Goal: Task Accomplishment & Management: Complete application form

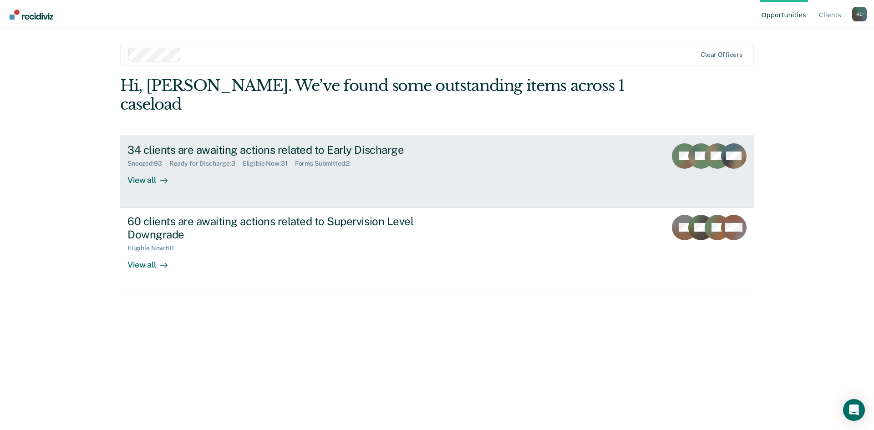
click at [147, 167] on div "View all" at bounding box center [152, 176] width 51 height 18
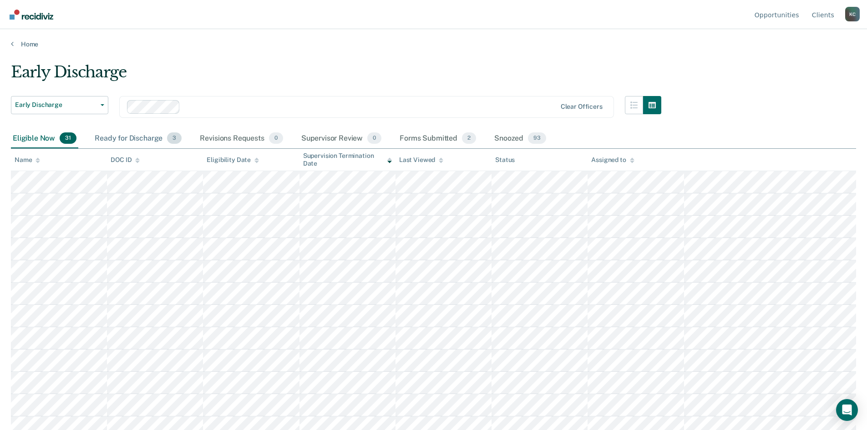
click at [148, 140] on div "Ready for Discharge 3" at bounding box center [138, 139] width 91 height 20
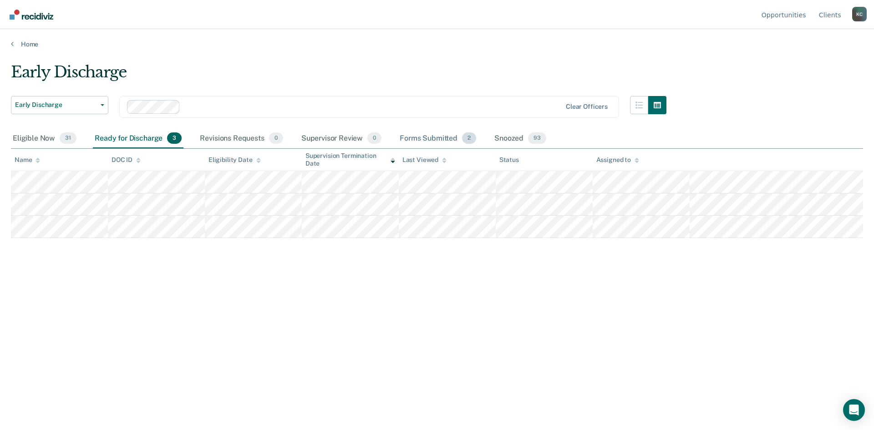
click at [444, 136] on div "Forms Submitted 2" at bounding box center [438, 139] width 80 height 20
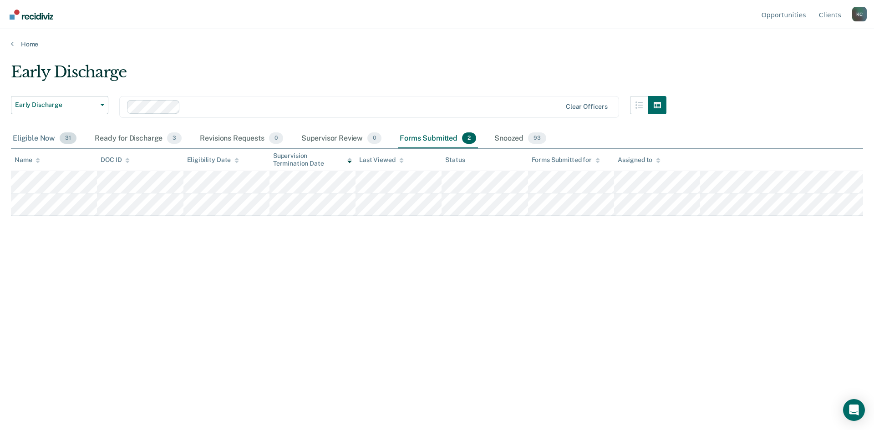
click at [30, 143] on div "Eligible Now 31" at bounding box center [44, 139] width 67 height 20
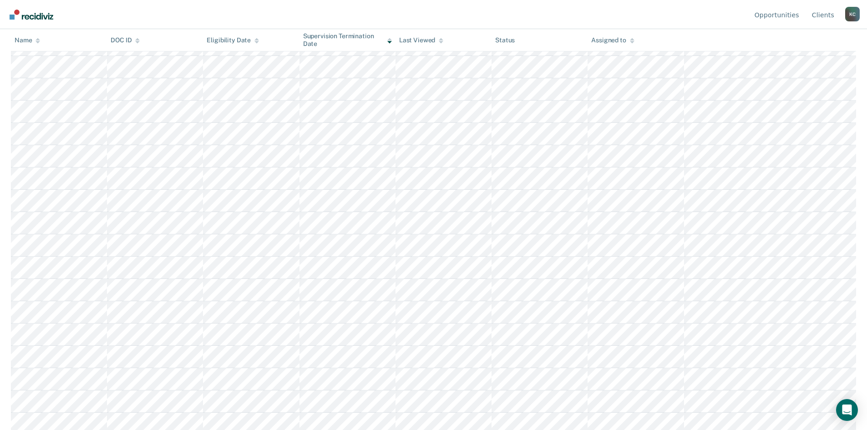
scroll to position [228, 0]
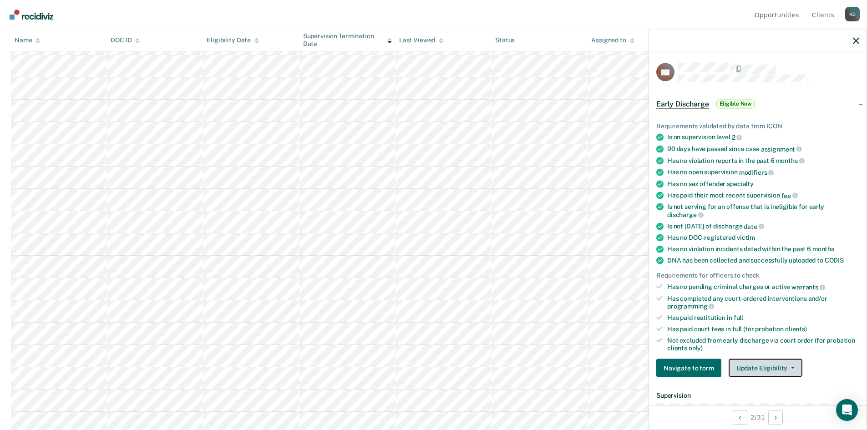
click at [772, 368] on button "Update Eligibility" at bounding box center [766, 368] width 74 height 18
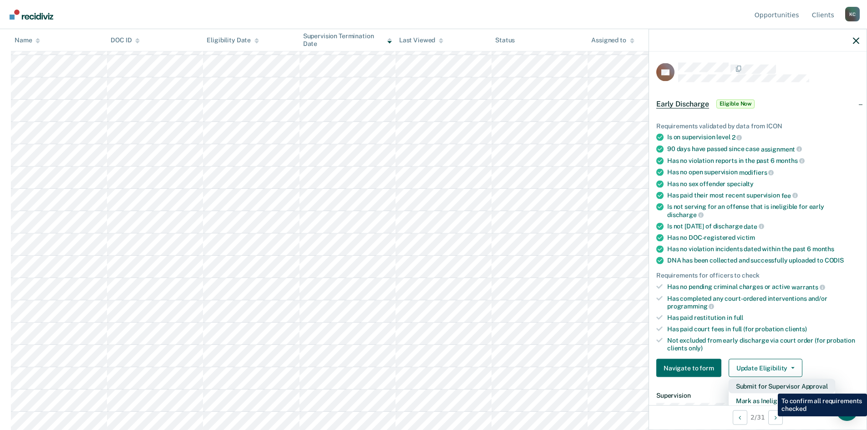
click at [771, 387] on button "Submit for Supervisor Approval" at bounding box center [782, 386] width 106 height 15
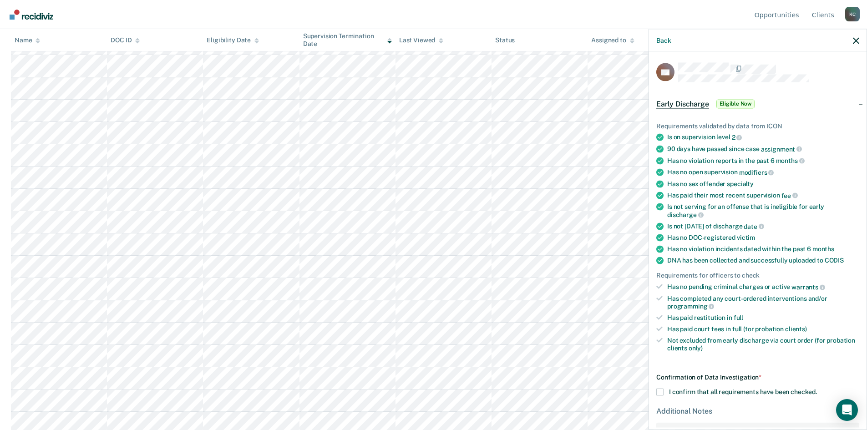
click at [662, 390] on span at bounding box center [659, 392] width 7 height 7
click at [817, 389] on input "I confirm that all requirements have been checked." at bounding box center [817, 389] width 0 height 0
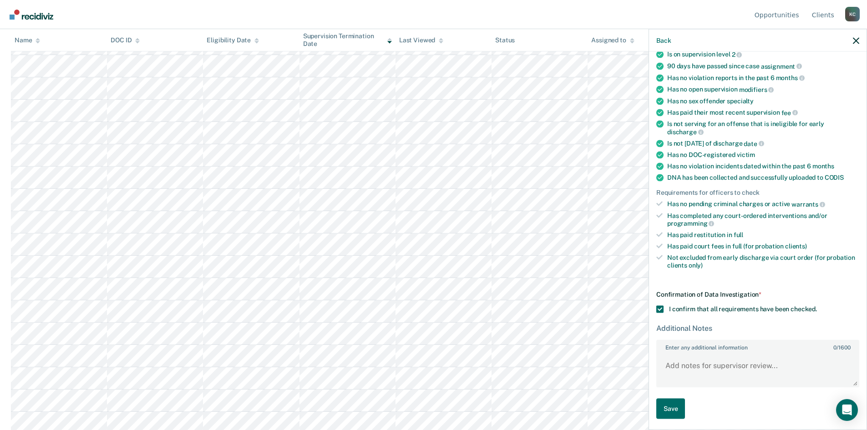
scroll to position [84, 0]
click at [669, 401] on button "Save" at bounding box center [670, 408] width 29 height 20
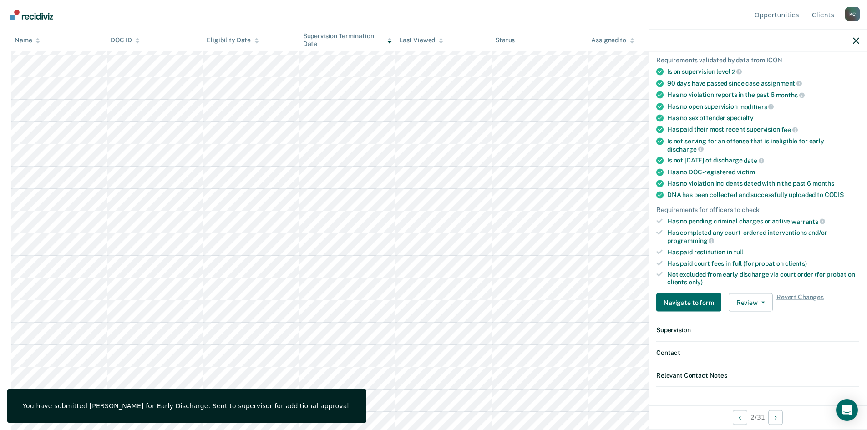
scroll to position [0, 0]
